Goal: Information Seeking & Learning: Learn about a topic

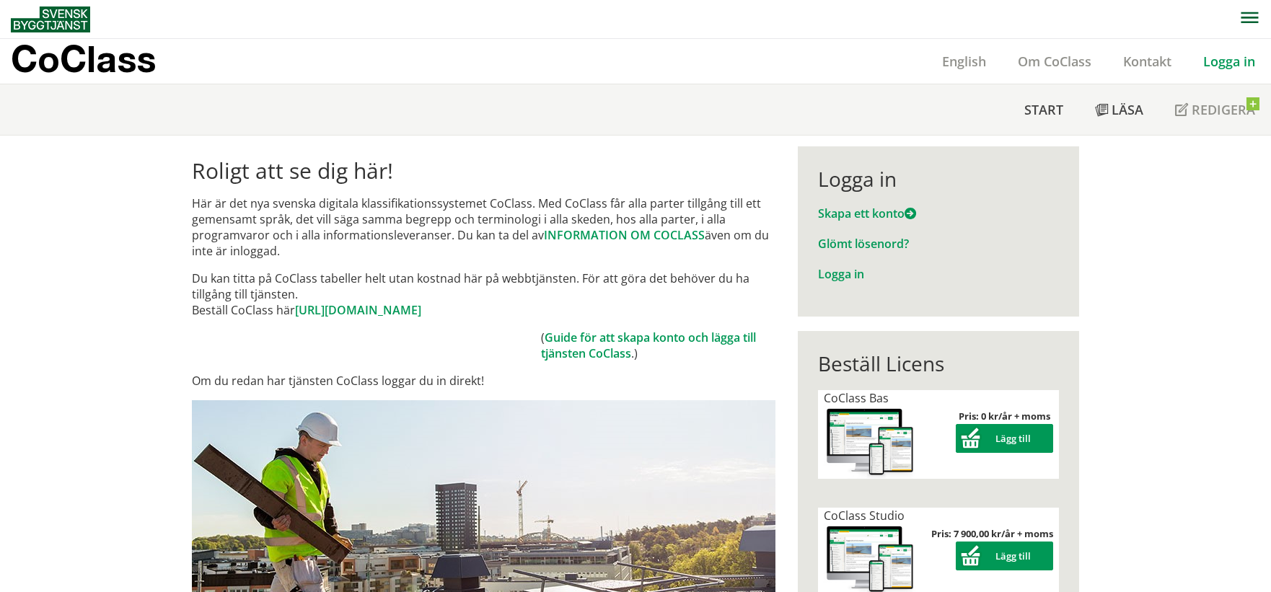
click at [1247, 58] on link "Logga in" at bounding box center [1229, 61] width 84 height 17
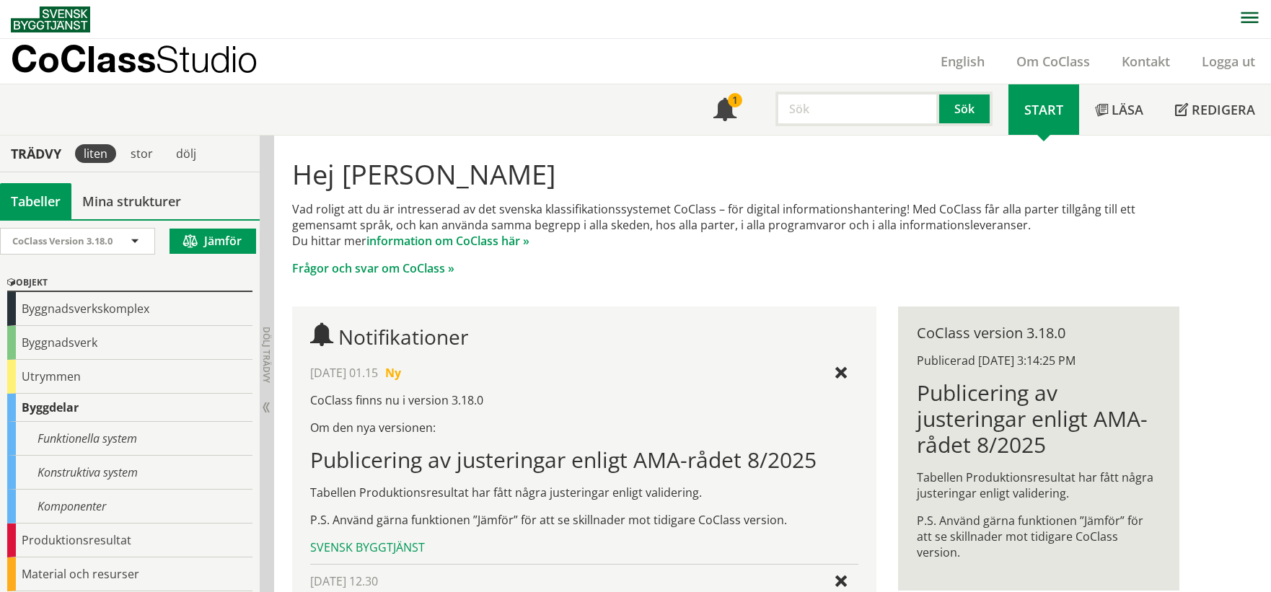
click at [858, 124] on input "text" at bounding box center [857, 109] width 164 height 35
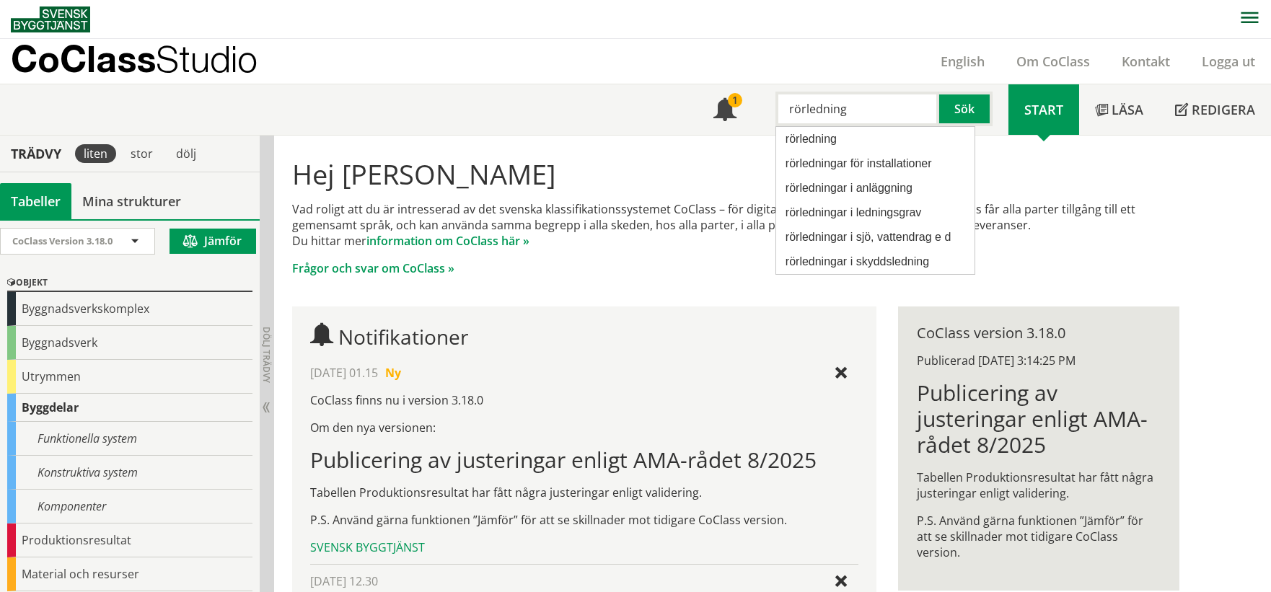
type input "rörledning"
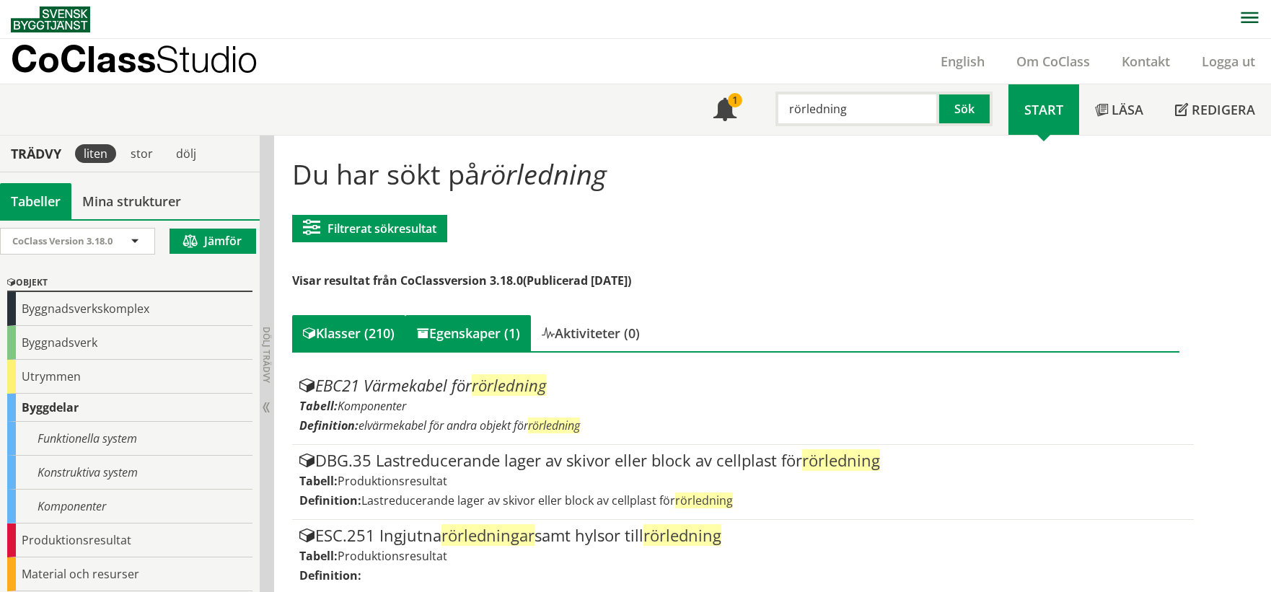
click at [472, 322] on div "Egenskaper (1)" at bounding box center [467, 333] width 125 height 36
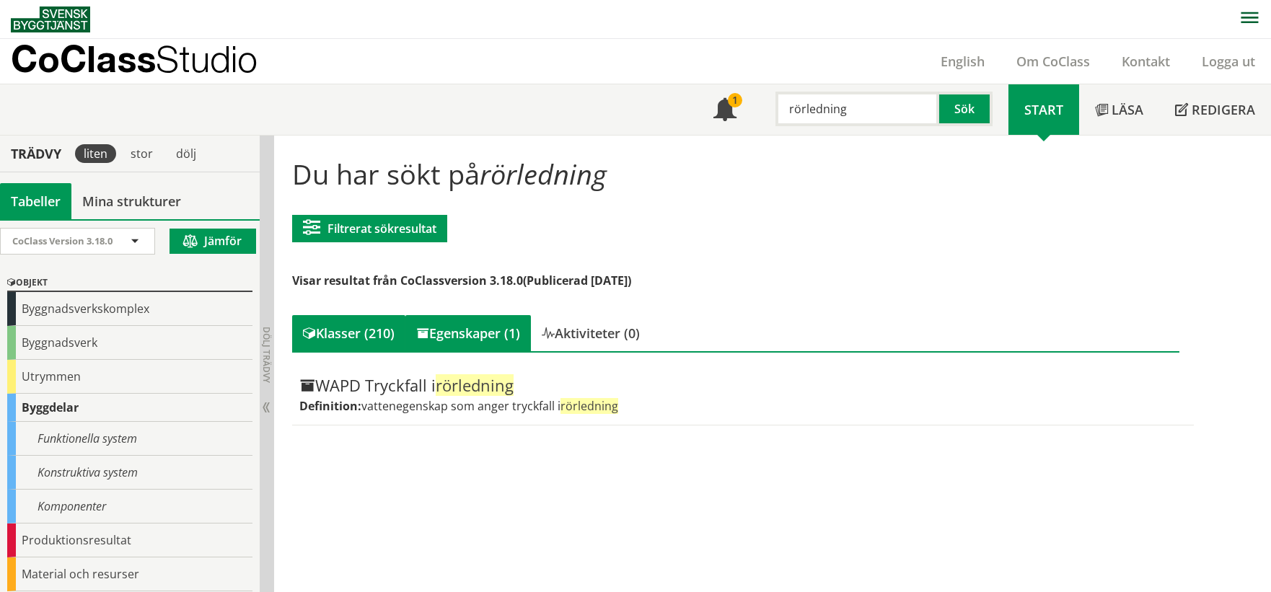
click at [367, 333] on div "Klasser (210)" at bounding box center [348, 333] width 113 height 36
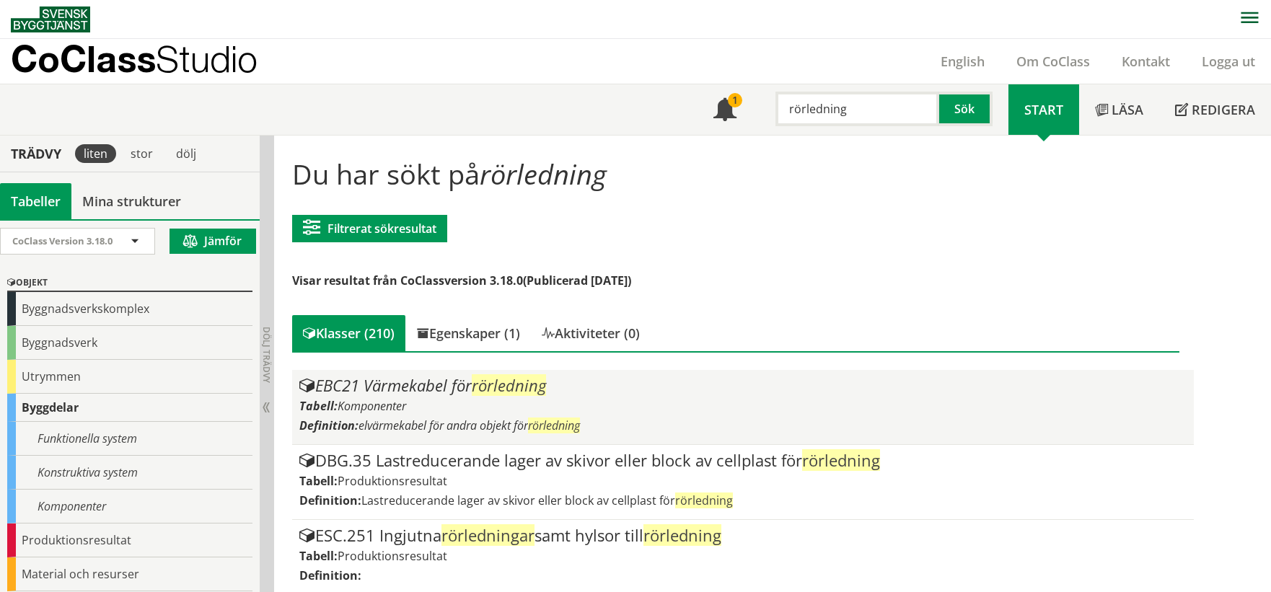
click at [382, 390] on div "EBC21 Värmekabel för rörledning" at bounding box center [742, 385] width 886 height 17
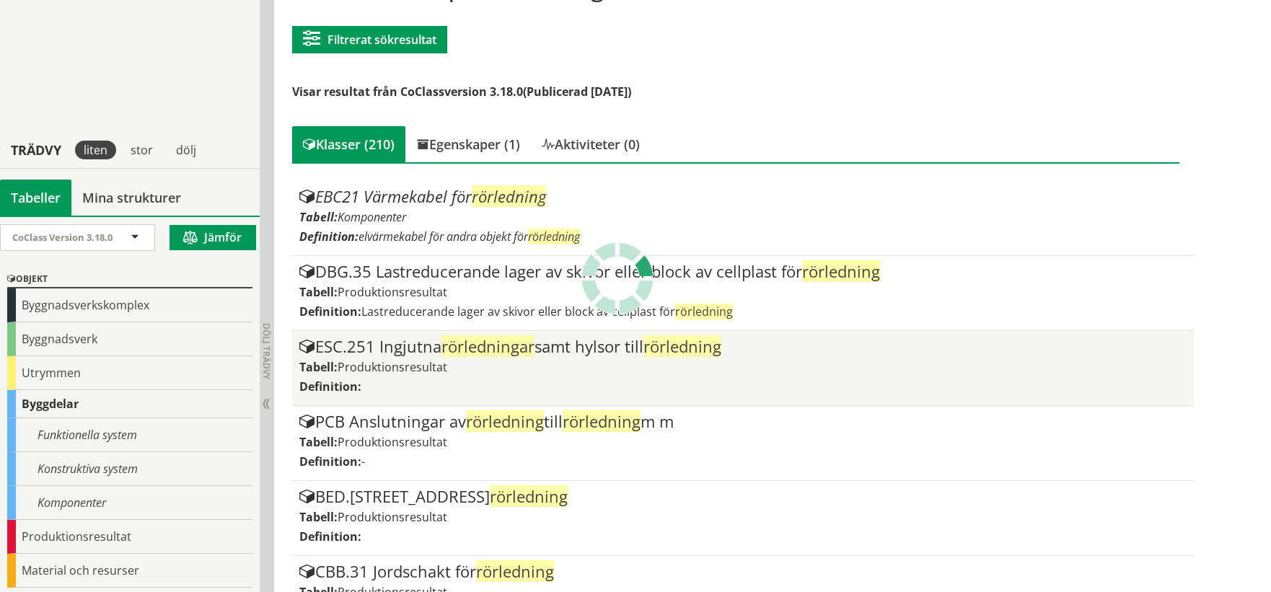
scroll to position [160, 0]
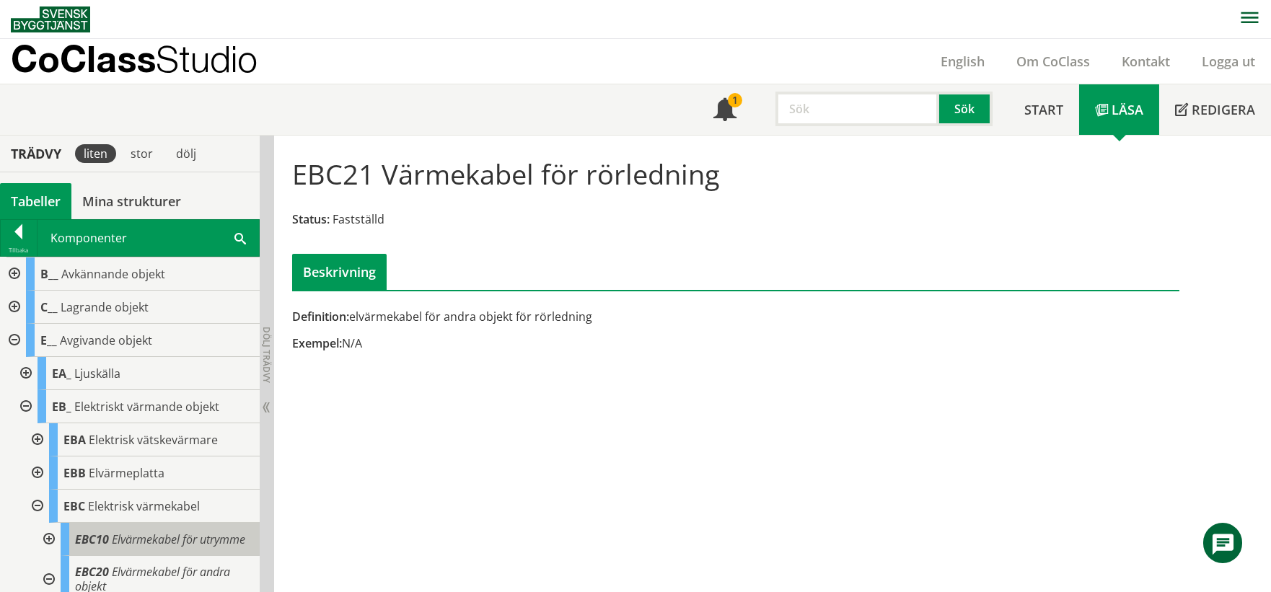
click at [169, 542] on span "Elvärmekabel för utrymme" at bounding box center [178, 540] width 133 height 16
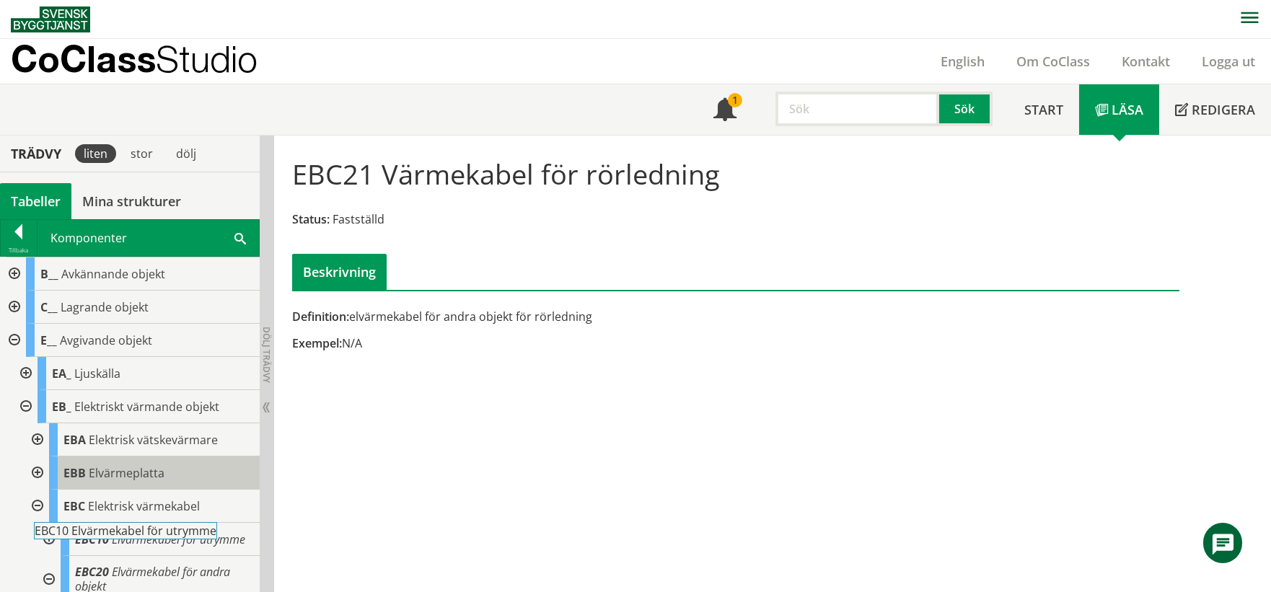
click at [177, 486] on div "EBB Elvärmeplatta" at bounding box center [154, 473] width 211 height 33
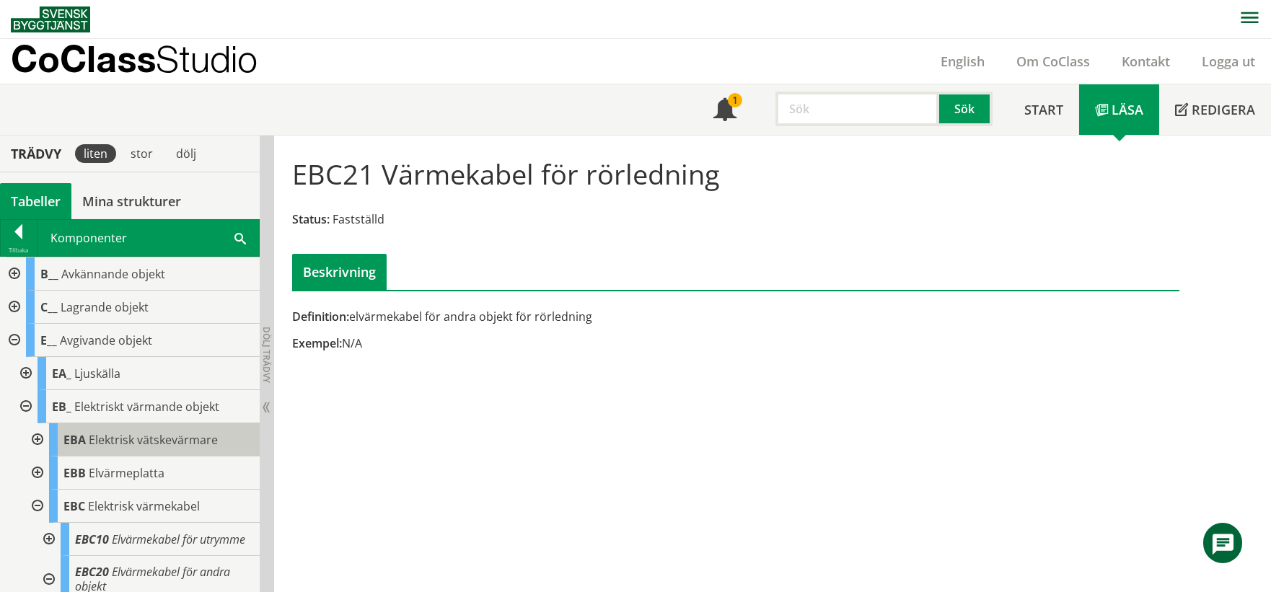
click at [187, 440] on span "Elektrisk vätskevärmare" at bounding box center [153, 440] width 129 height 16
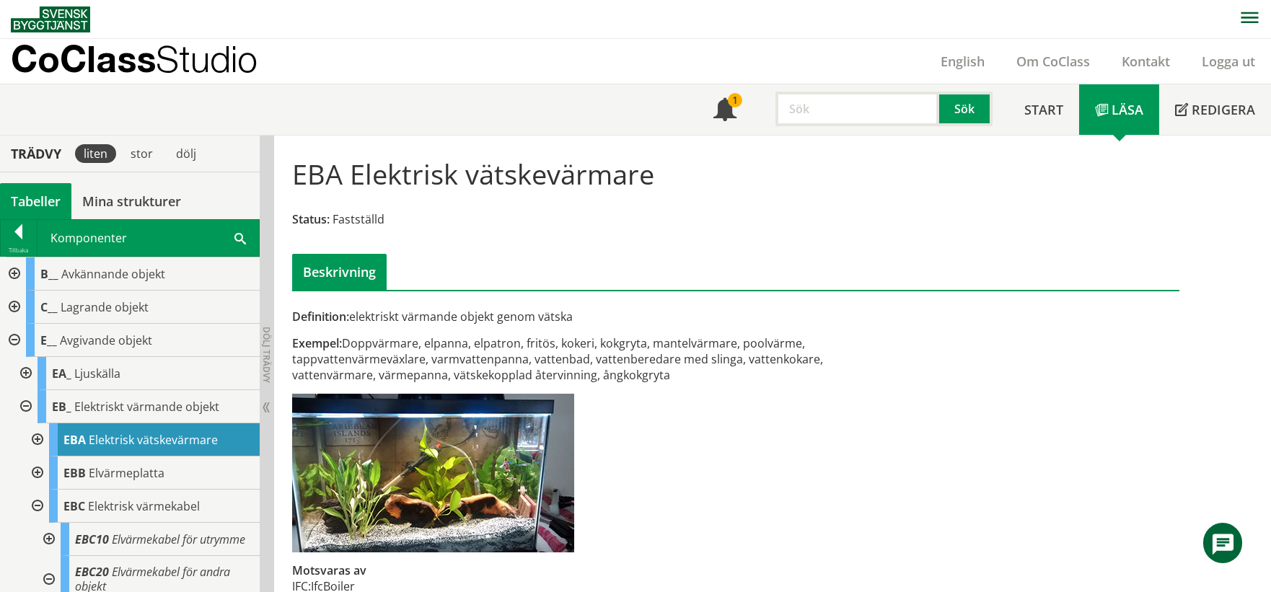
scroll to position [25, 0]
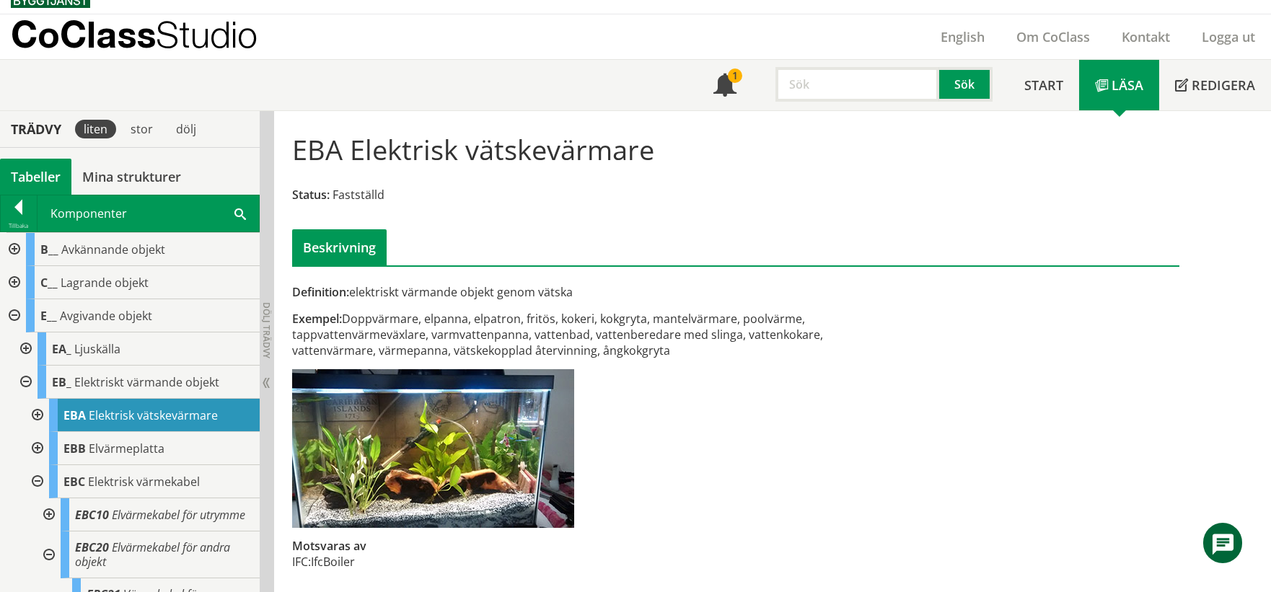
drag, startPoint x: 357, startPoint y: 563, endPoint x: 309, endPoint y: 563, distance: 47.6
click at [309, 563] on tr "IFC: IfcBoiler" at bounding box center [323, 562] width 63 height 16
click at [309, 563] on td "IFC:" at bounding box center [301, 562] width 19 height 16
click at [17, 213] on div at bounding box center [19, 210] width 36 height 20
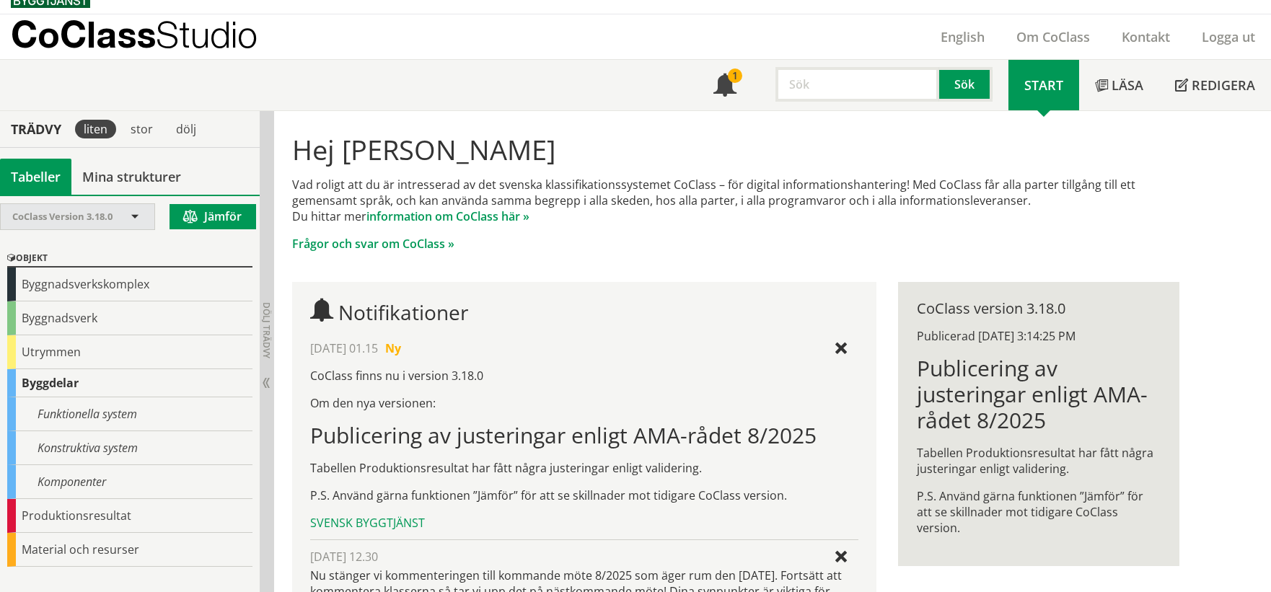
click at [138, 223] on span at bounding box center [134, 217] width 13 height 13
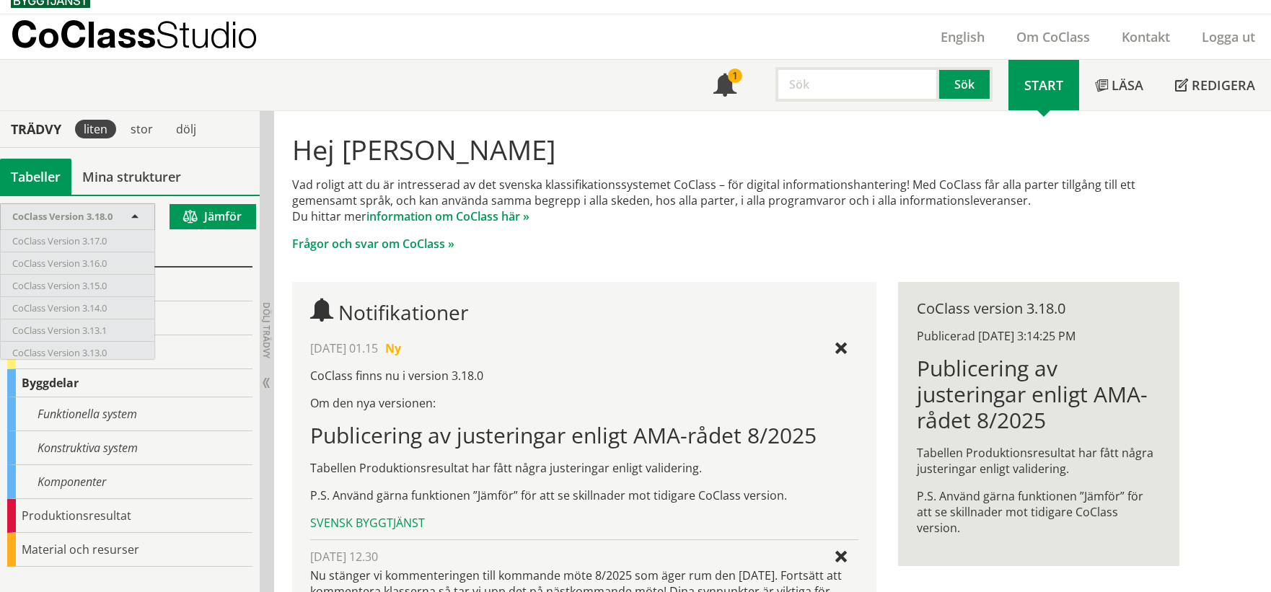
click at [138, 223] on span at bounding box center [134, 217] width 13 height 13
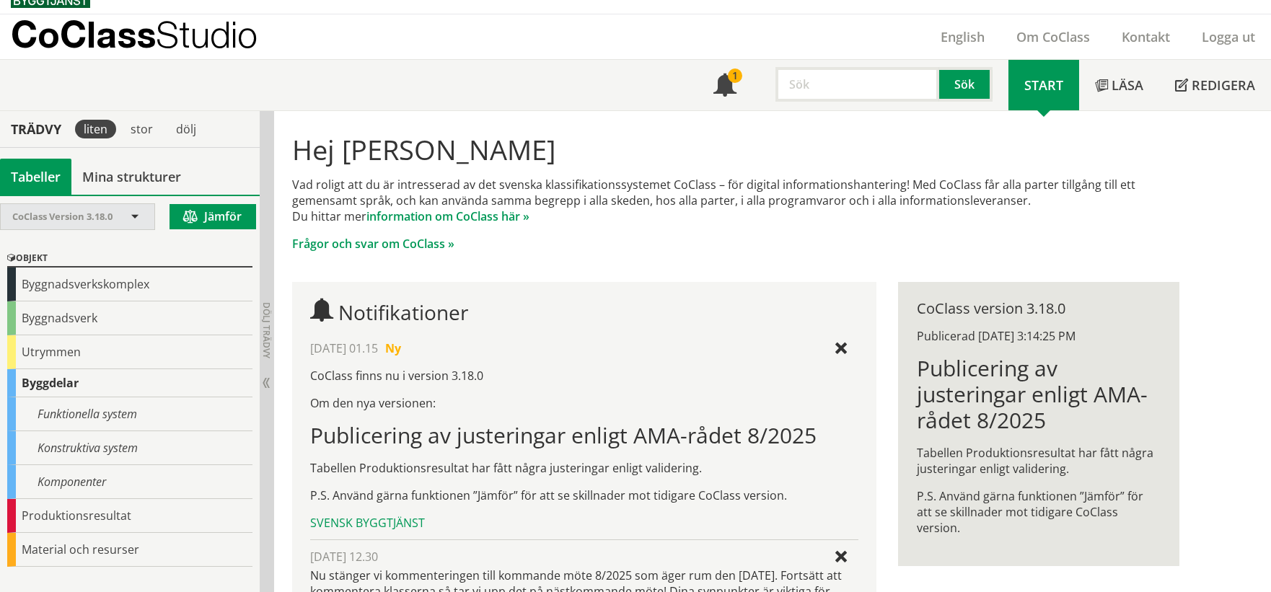
click at [138, 223] on span at bounding box center [134, 217] width 13 height 13
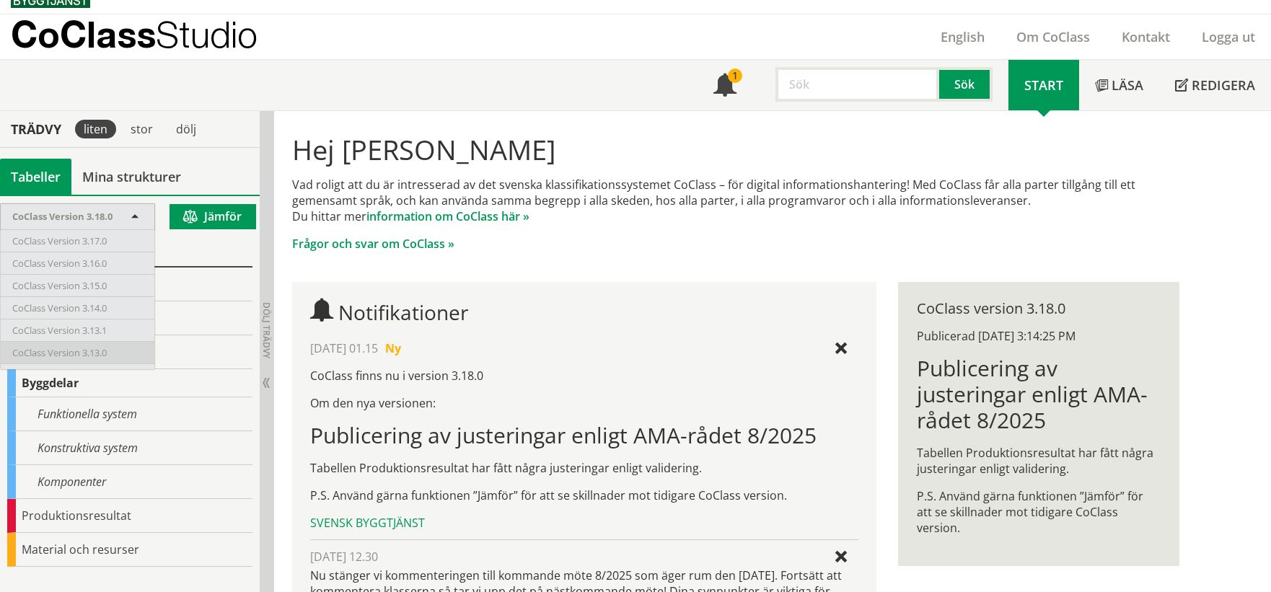
scroll to position [160, 0]
click at [112, 257] on div "CoClass Version 3.11.0" at bounding box center [78, 259] width 154 height 22
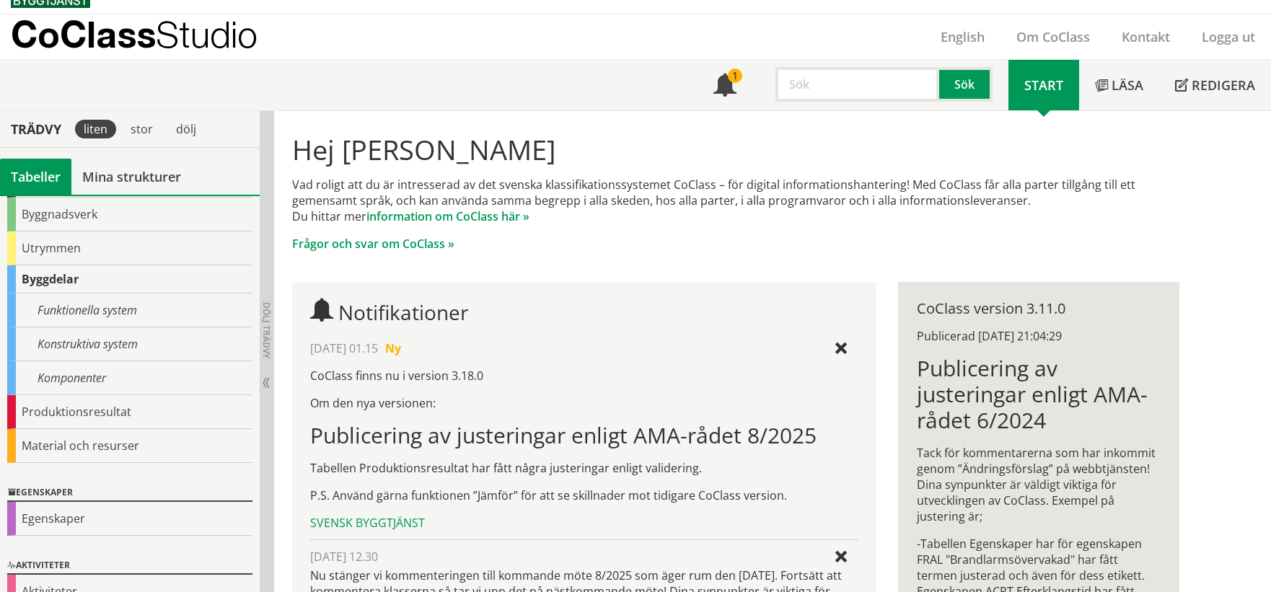
scroll to position [129, 0]
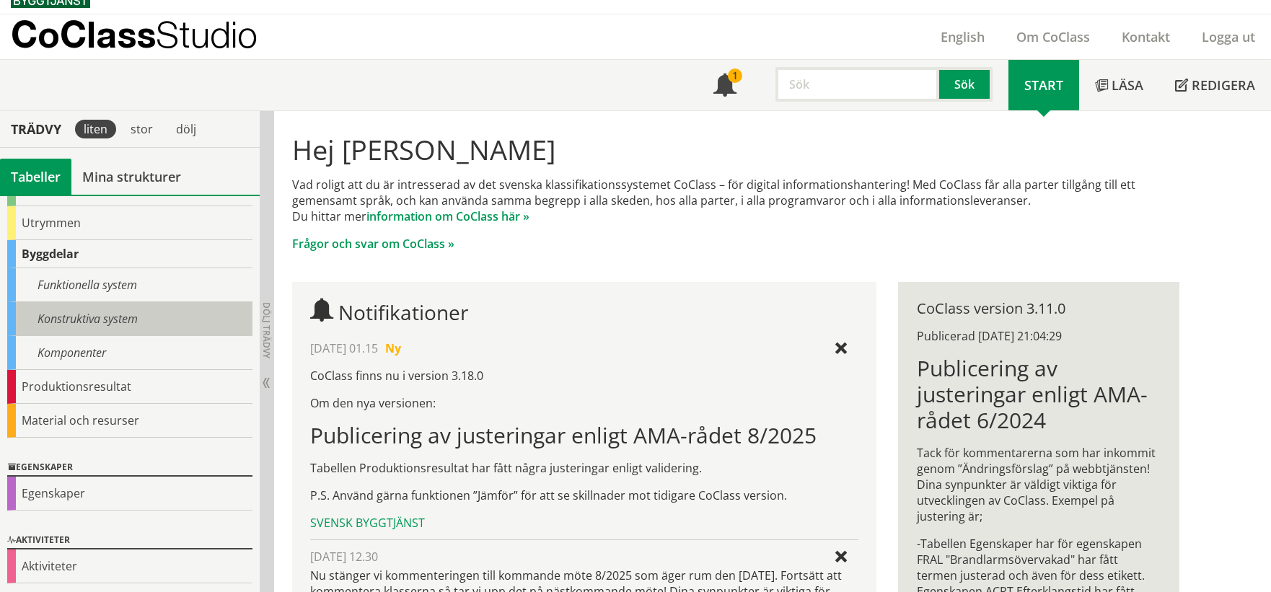
click at [142, 319] on div "Konstruktiva system" at bounding box center [129, 319] width 245 height 34
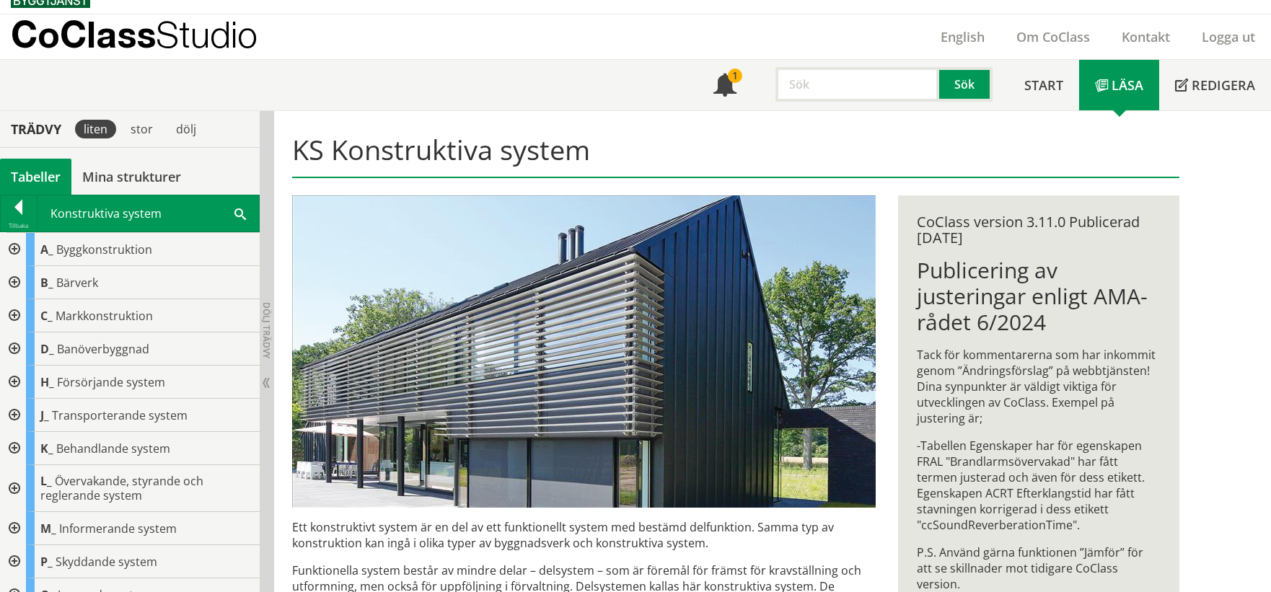
click at [9, 311] on div at bounding box center [13, 315] width 26 height 33
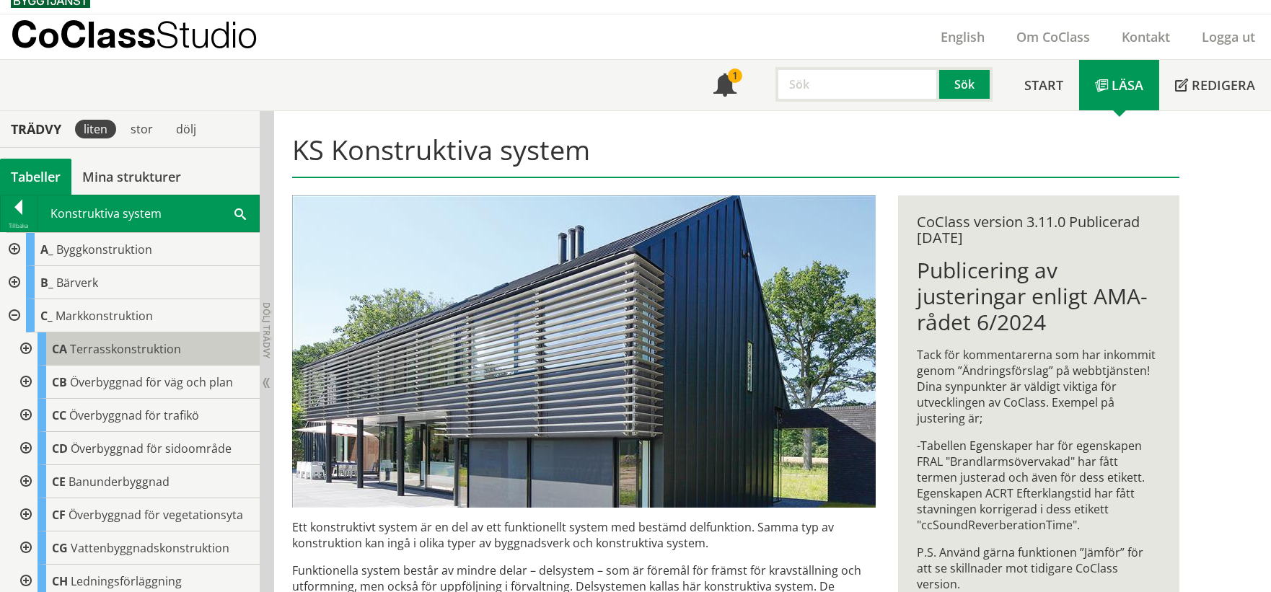
click at [61, 358] on div "CA Terrasskonstruktion" at bounding box center [149, 348] width 222 height 33
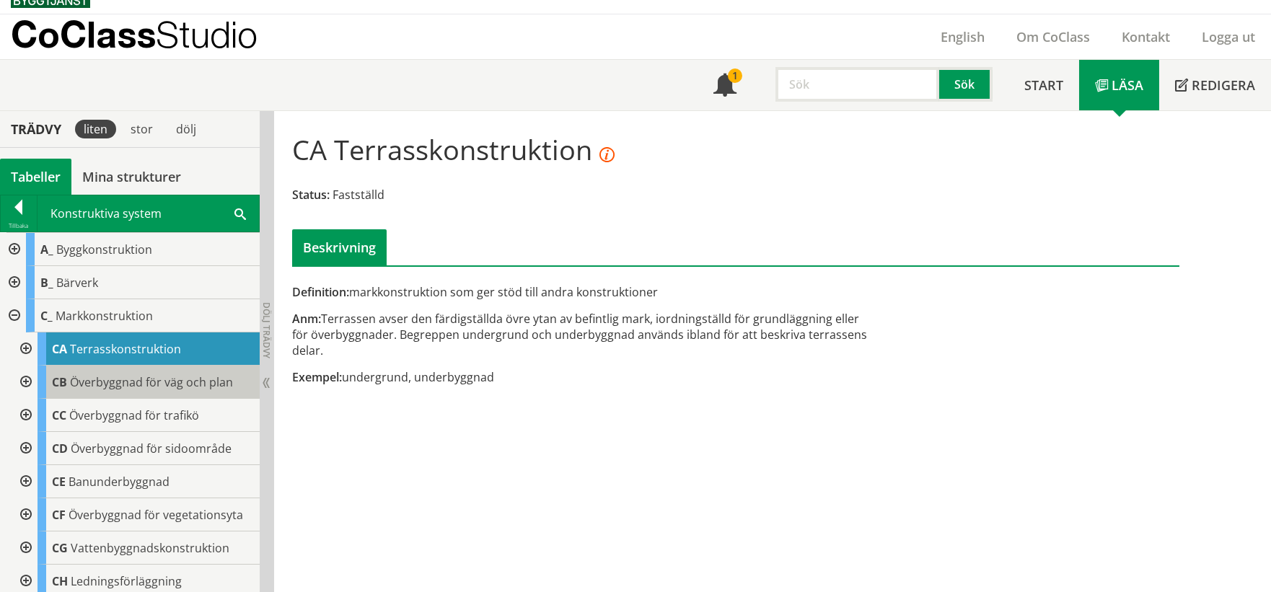
click at [80, 379] on span "Överbyggnad för väg och plan" at bounding box center [151, 382] width 163 height 16
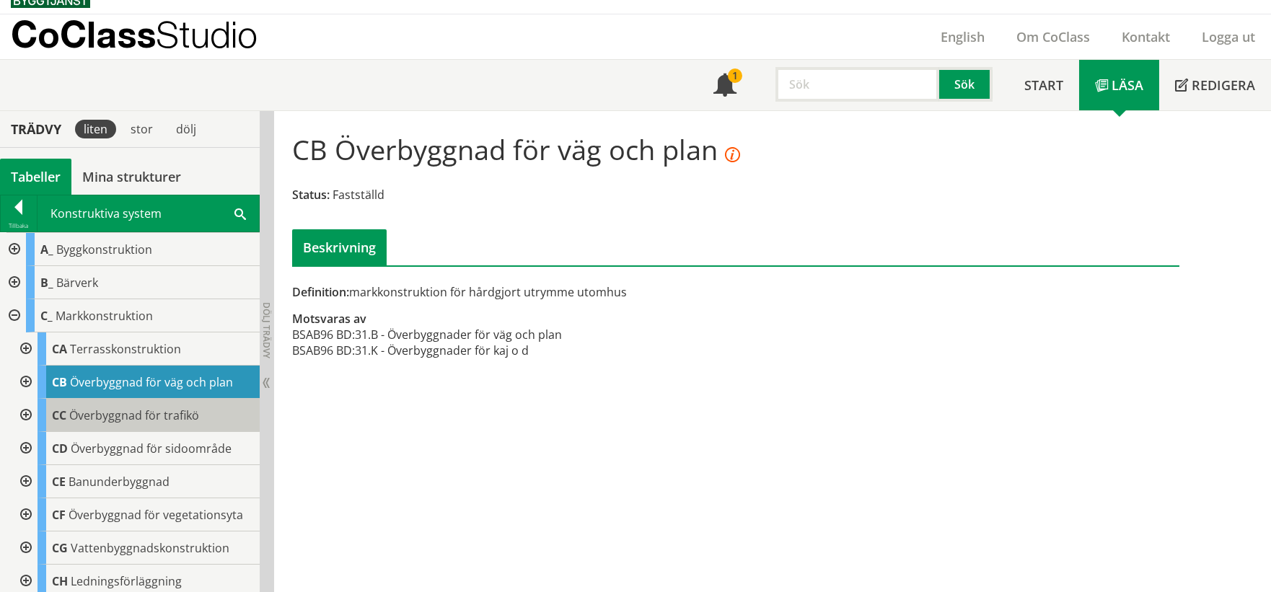
click at [131, 412] on span "Överbyggnad för trafikö" at bounding box center [134, 415] width 130 height 16
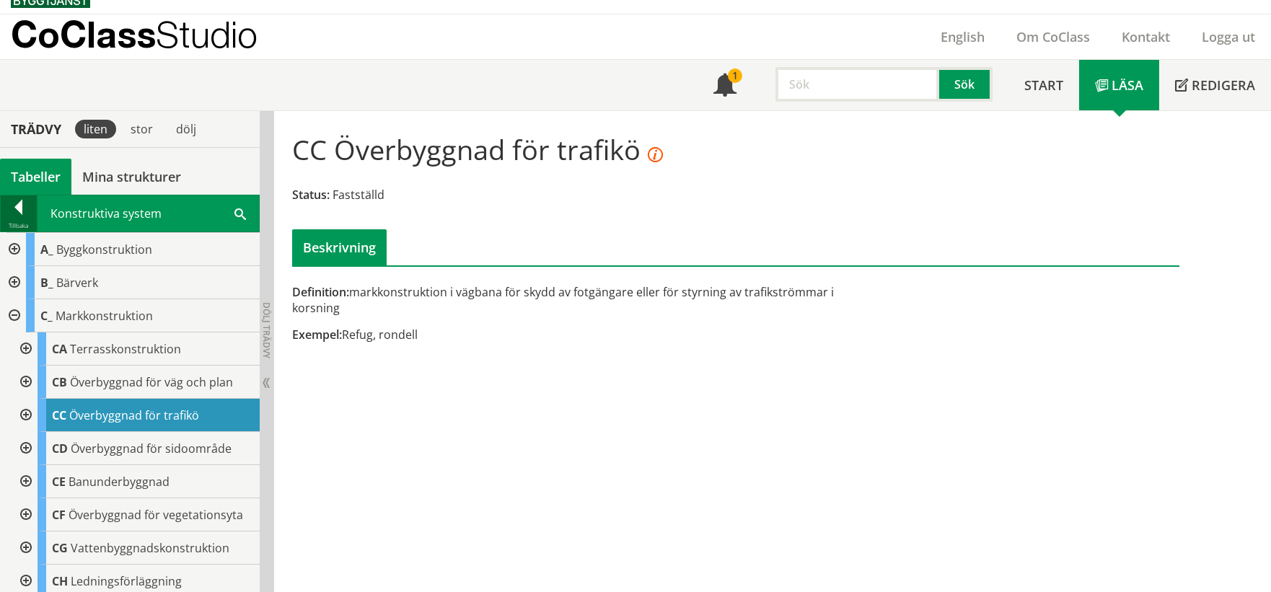
click at [17, 213] on div at bounding box center [19, 210] width 36 height 20
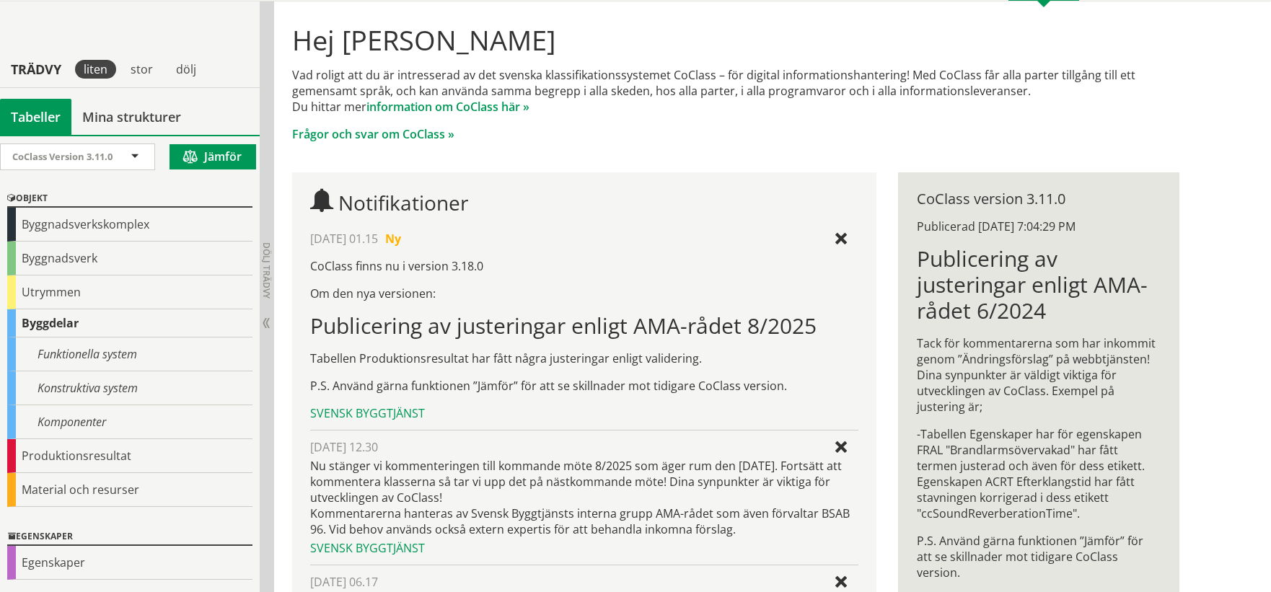
scroll to position [185, 0]
